Goal: Transaction & Acquisition: Purchase product/service

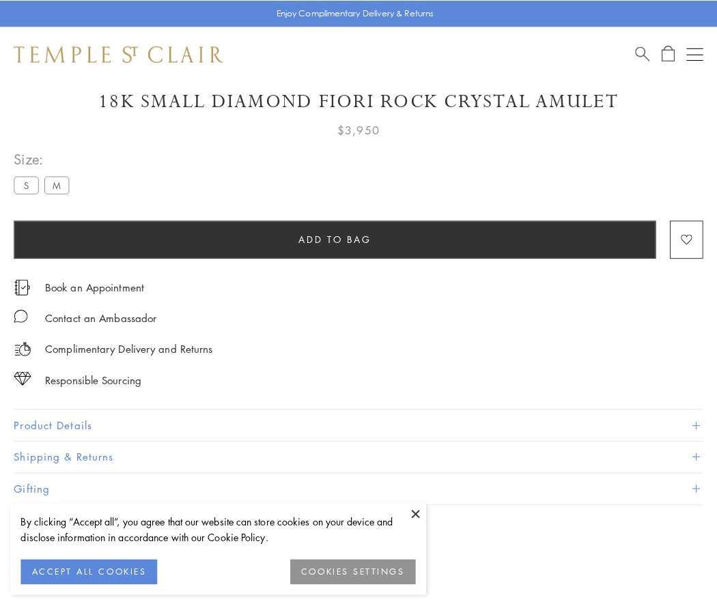
scroll to position [81, 0]
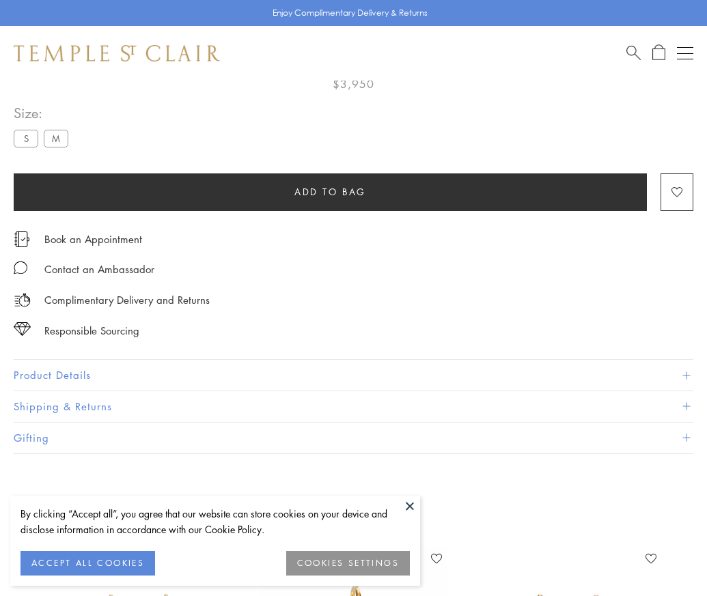
click at [330, 191] on span "Add to bag" at bounding box center [330, 191] width 72 height 15
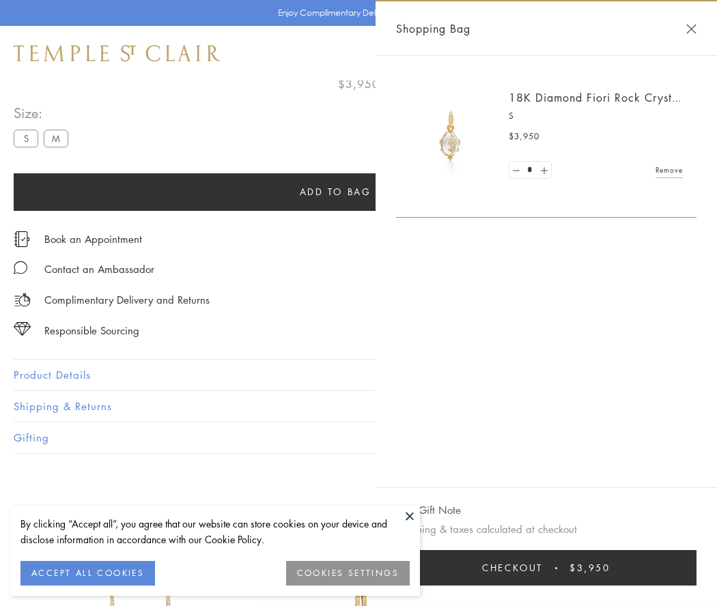
click at [546, 568] on button "Checkout $3,950" at bounding box center [546, 567] width 300 height 35
